Goal: Task Accomplishment & Management: Use online tool/utility

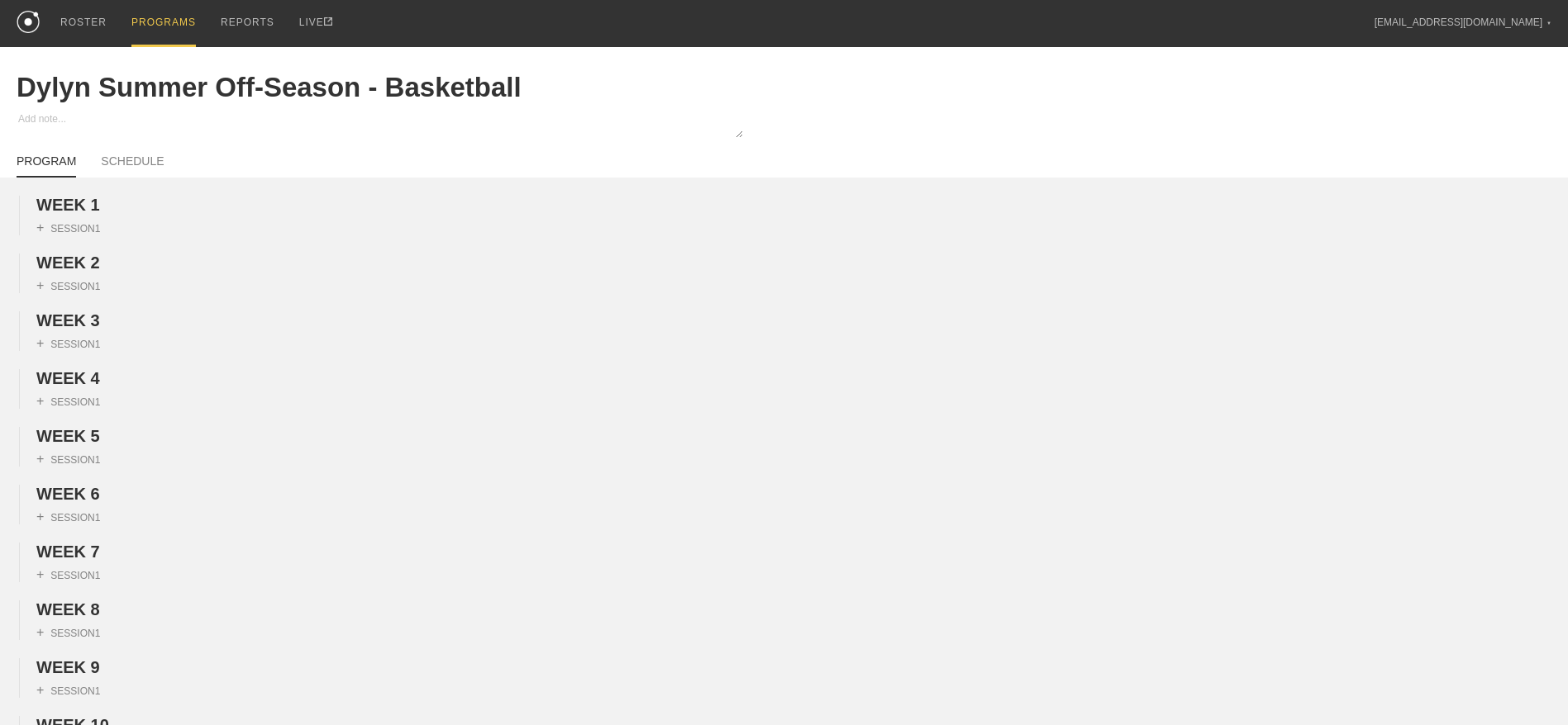
click at [146, 14] on div "PROGRAMS" at bounding box center [163, 23] width 64 height 47
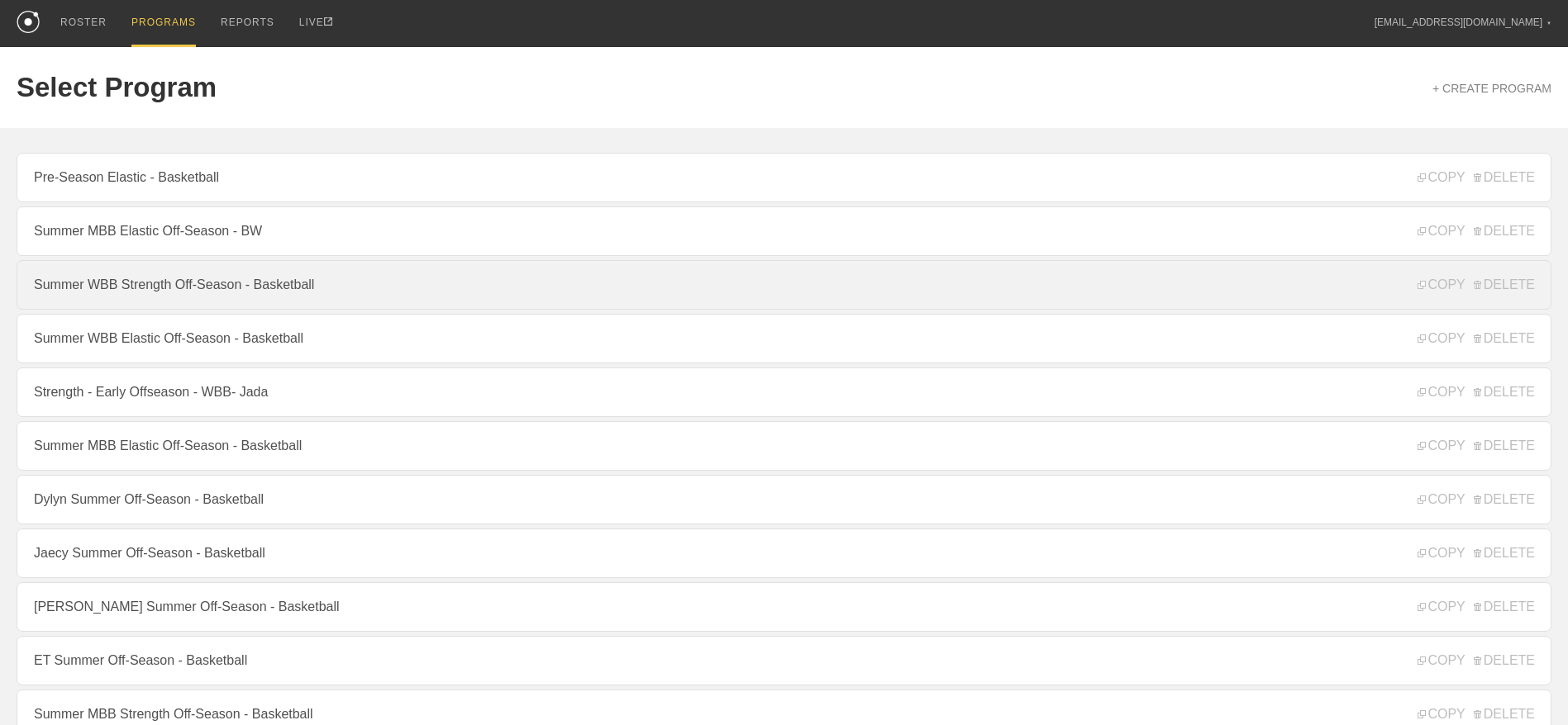
click at [182, 292] on link "Summer WBB Strength Off-Season - Basketball" at bounding box center [784, 285] width 1534 height 49
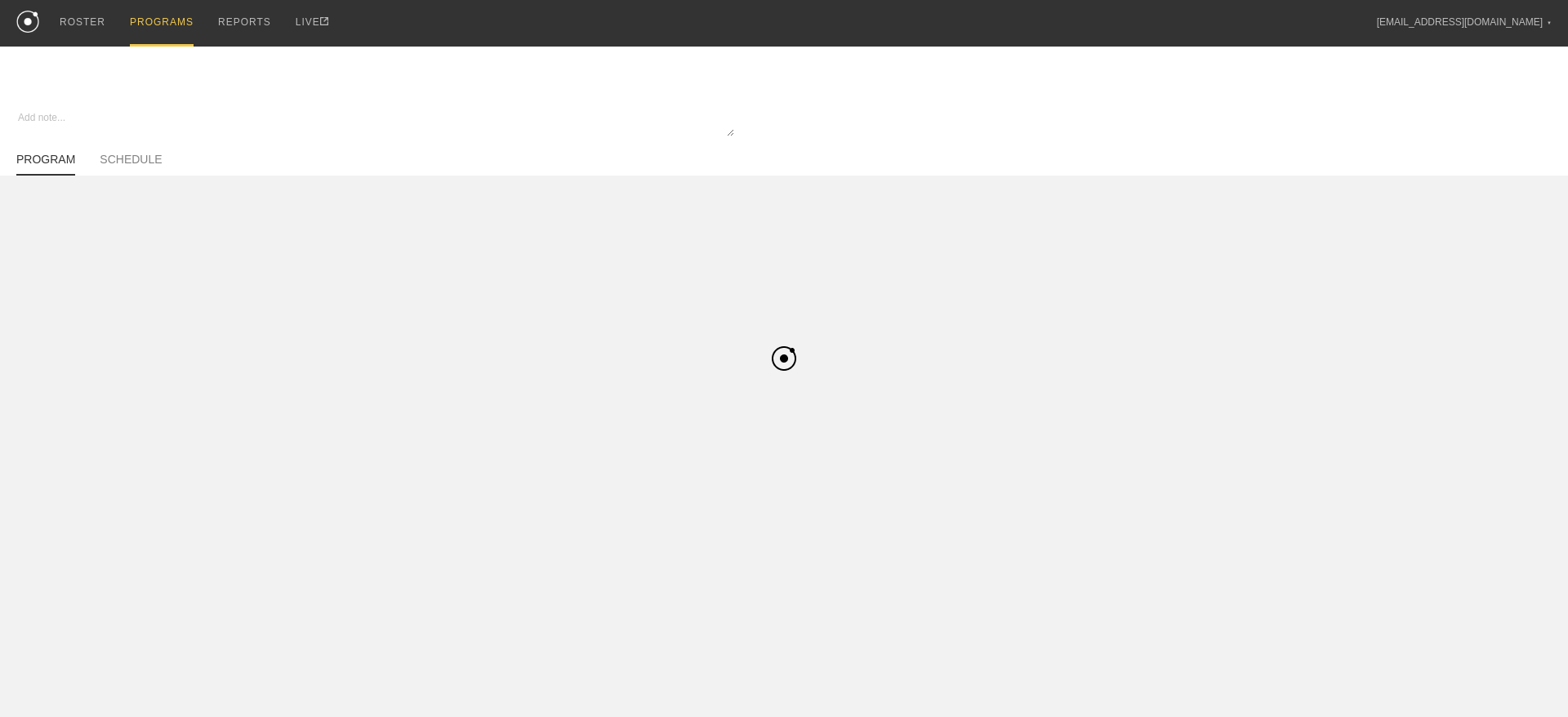
type textarea "x"
type input "Summer WBB Strength Off-Season - Basketball"
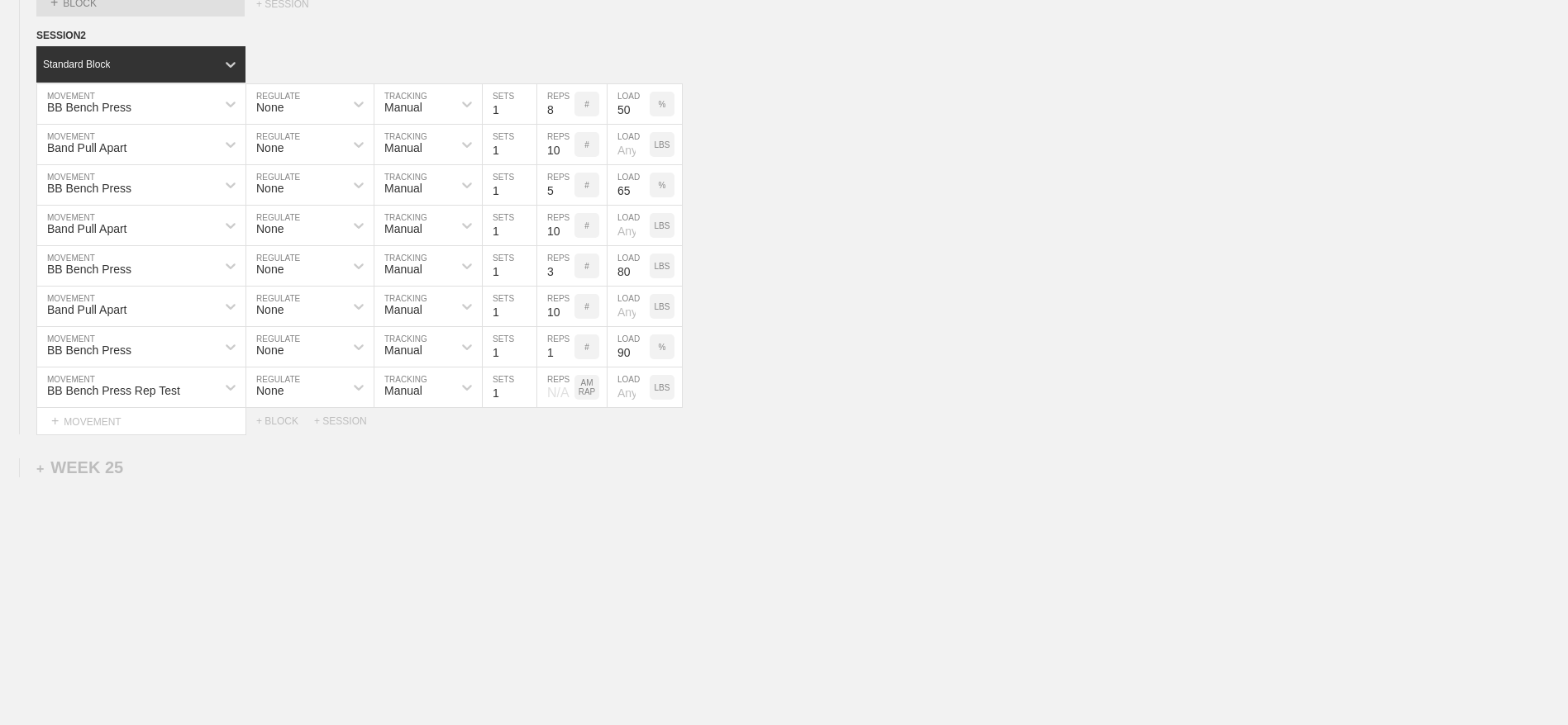
scroll to position [6211, 0]
click at [808, 369] on div "BB Bench Press Rep Test MOVEMENT None REGULATE Manual TRACKING 1 SETS N/A REPS …" at bounding box center [784, 387] width 1568 height 40
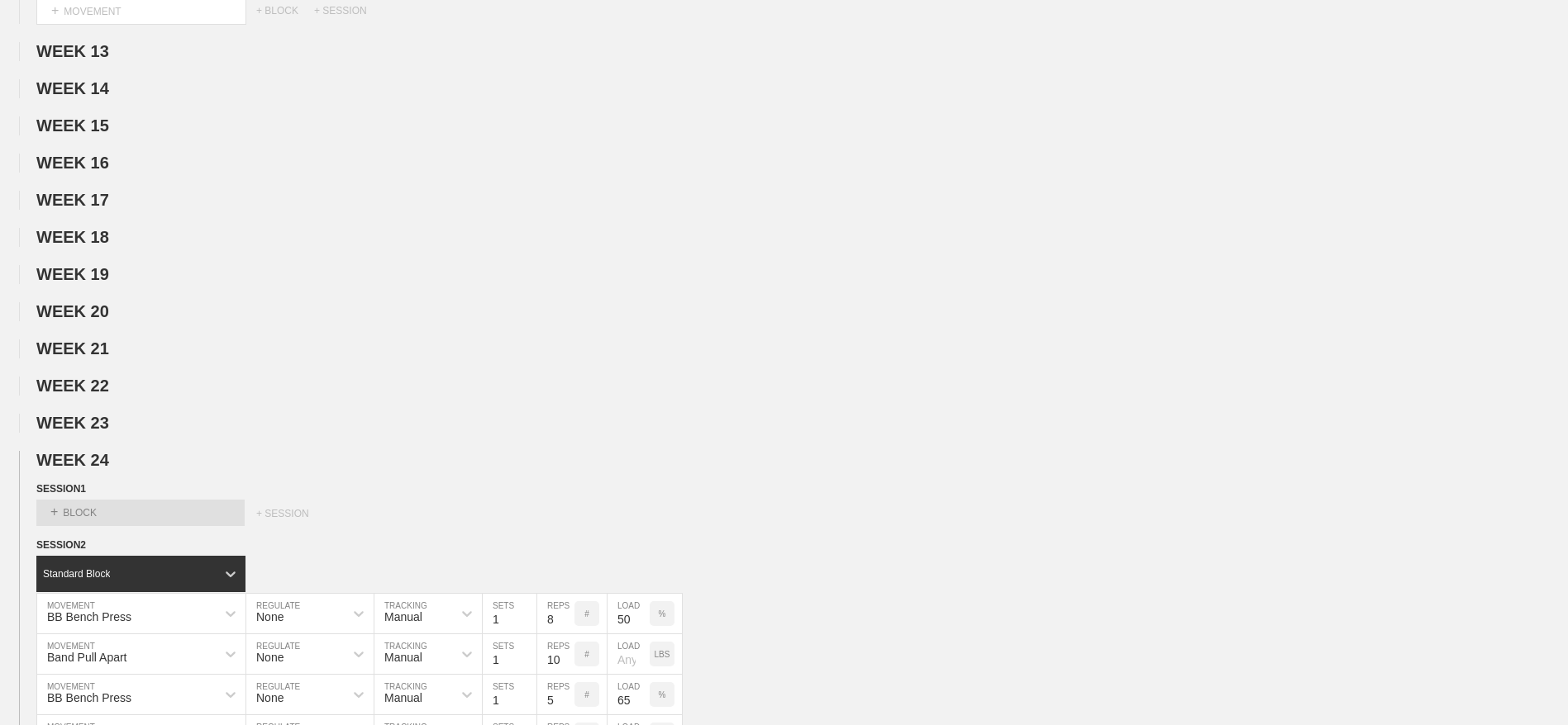
scroll to position [5643, 0]
